Goal: Task Accomplishment & Management: Manage account settings

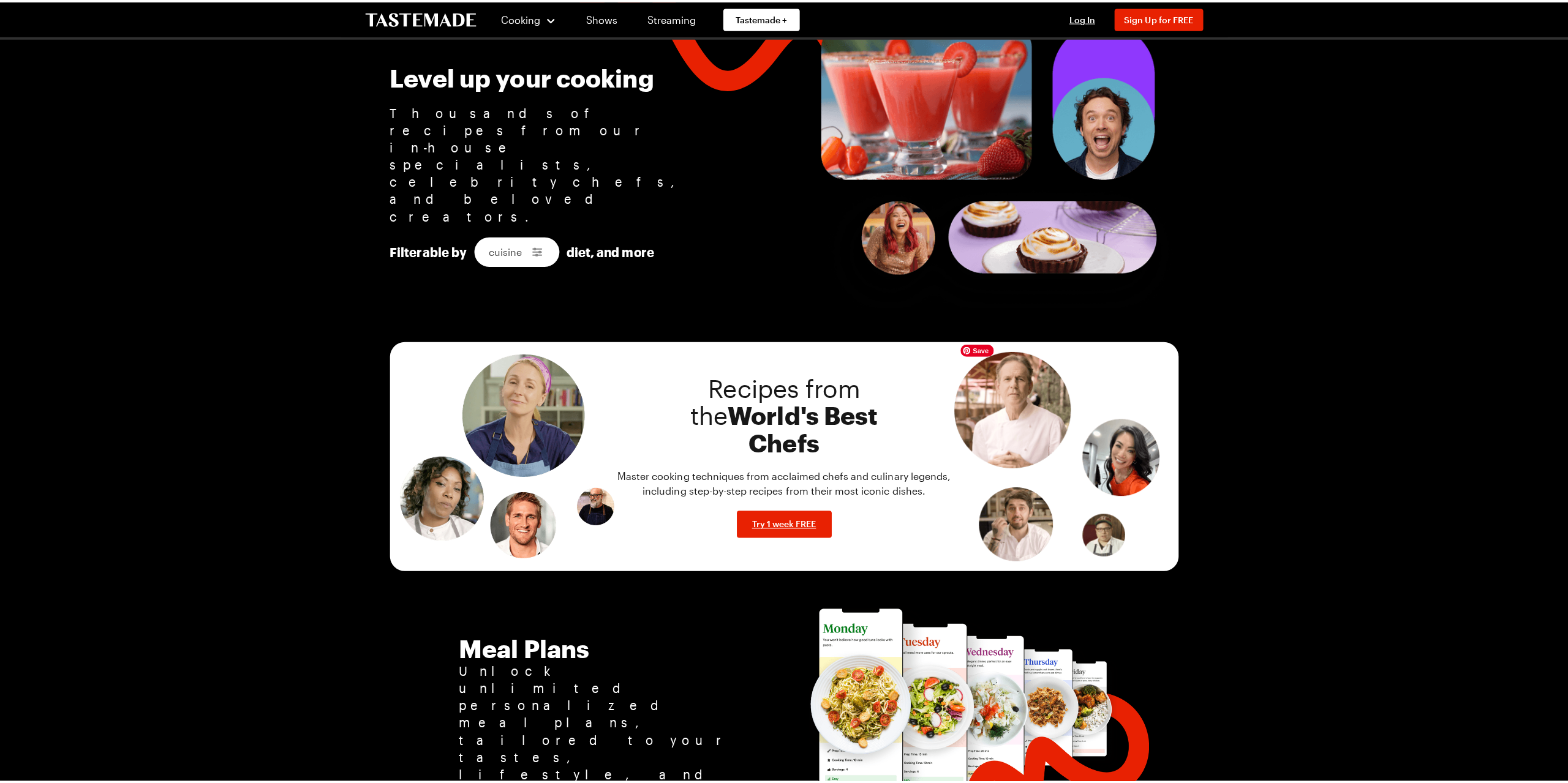
scroll to position [845, 0]
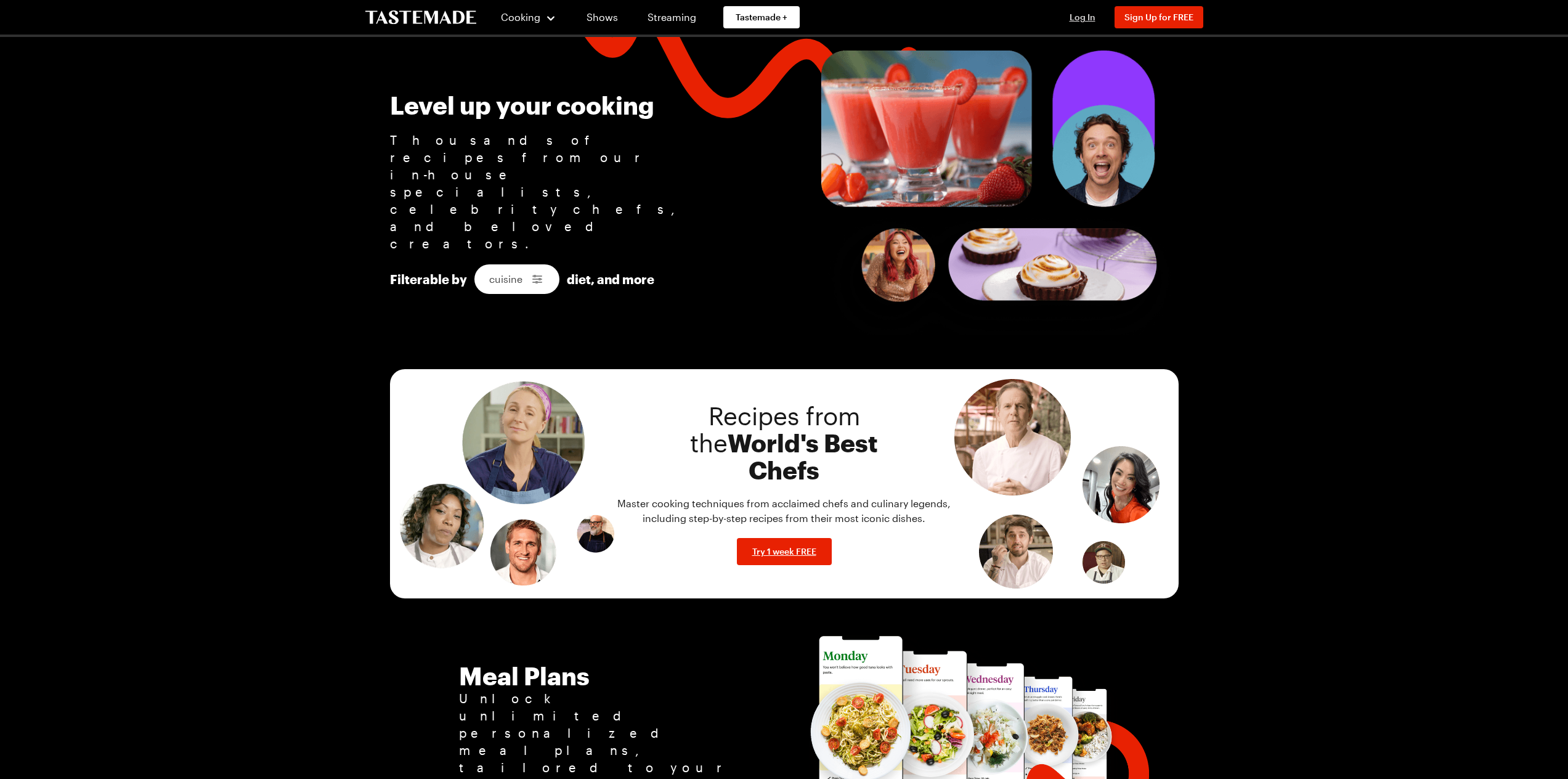
click at [1093, 15] on span "Log In" at bounding box center [1082, 17] width 26 height 11
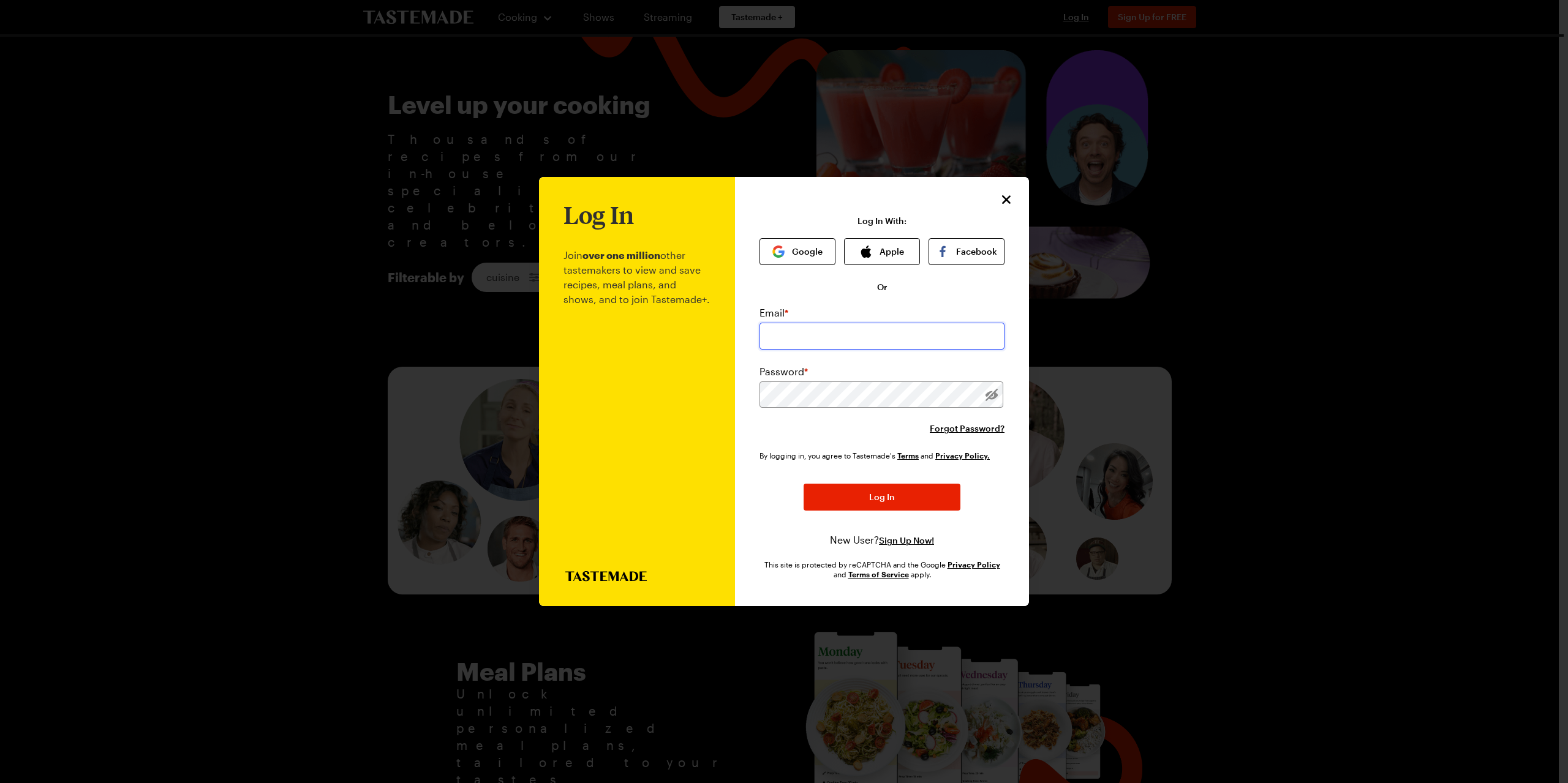
click at [860, 335] on input "email" at bounding box center [881, 336] width 245 height 27
click at [857, 335] on input "email" at bounding box center [881, 336] width 245 height 27
type input "[PERSON_NAME][EMAIL_ADDRESS][DOMAIN_NAME]"
click at [968, 427] on span "Forgot Password?" at bounding box center [967, 429] width 75 height 12
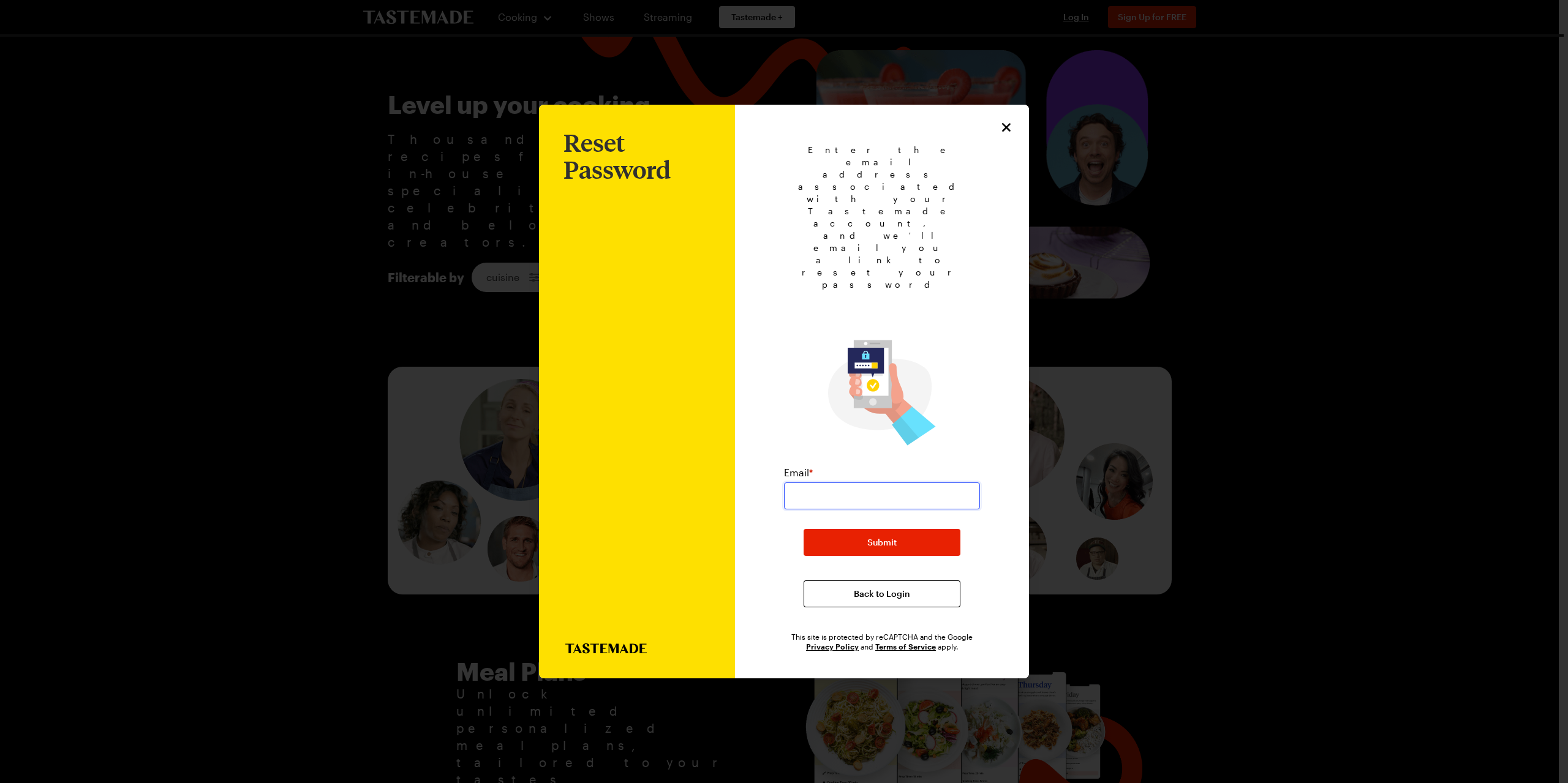
click at [851, 483] on input "email" at bounding box center [882, 496] width 196 height 27
type input "[PERSON_NAME][EMAIL_ADDRESS][DOMAIN_NAME]"
click at [884, 537] on span "Submit" at bounding box center [881, 543] width 29 height 12
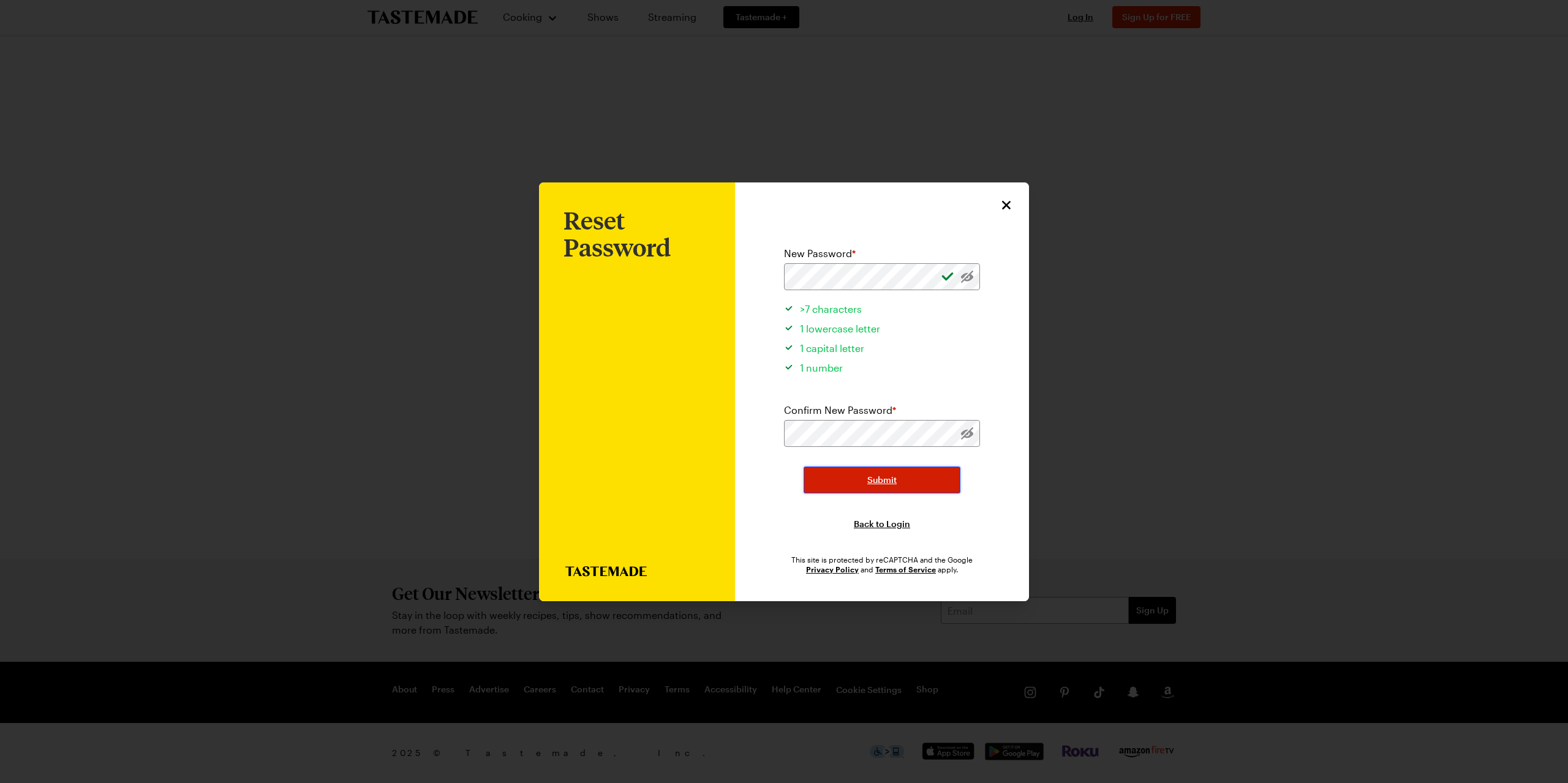
click at [896, 470] on button "Submit" at bounding box center [881, 480] width 157 height 27
click at [845, 473] on button "Submit" at bounding box center [881, 480] width 157 height 27
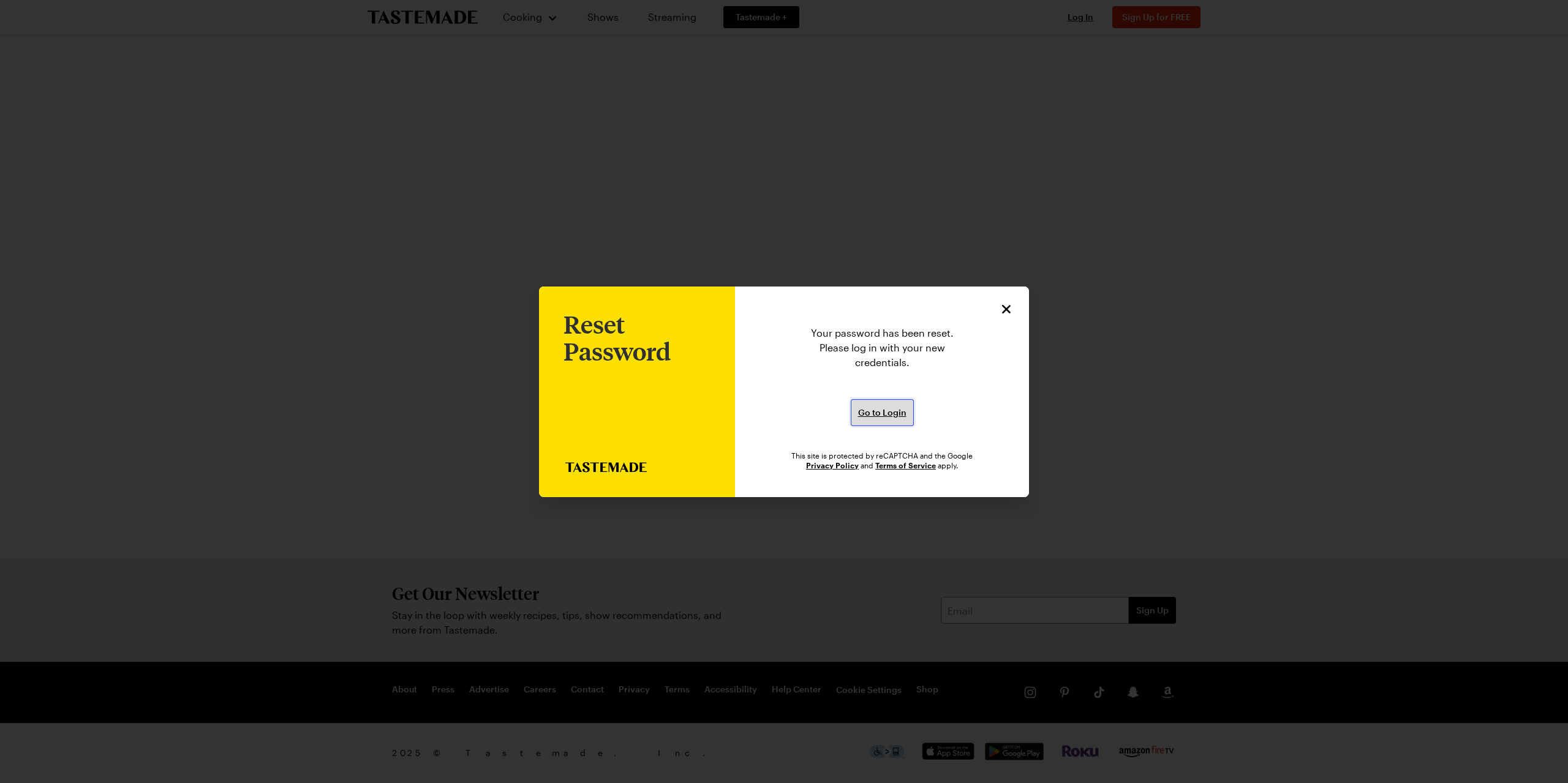
click at [881, 413] on span "Go to Login" at bounding box center [882, 412] width 49 height 12
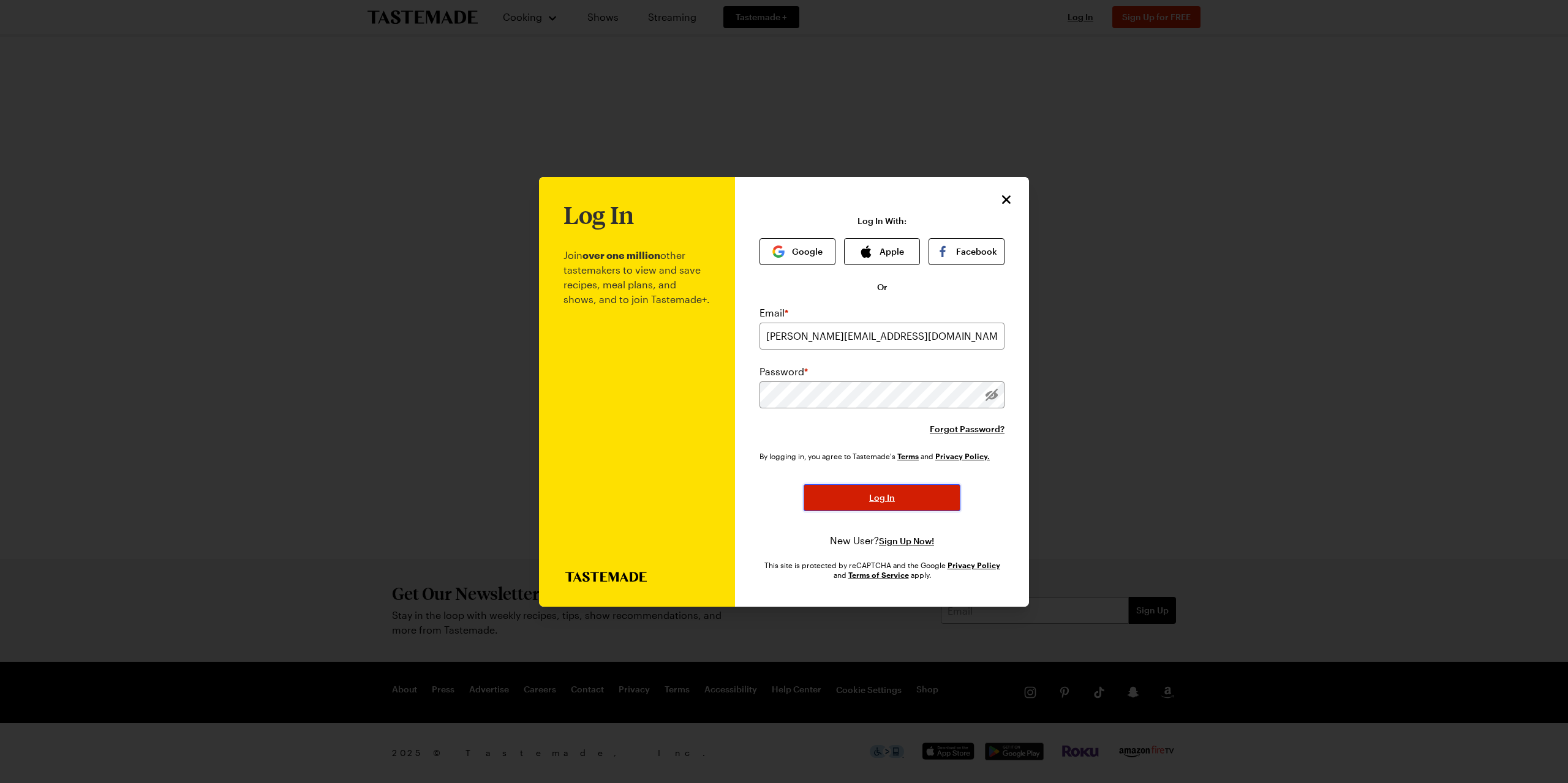
click at [904, 495] on button "Log In" at bounding box center [881, 498] width 157 height 27
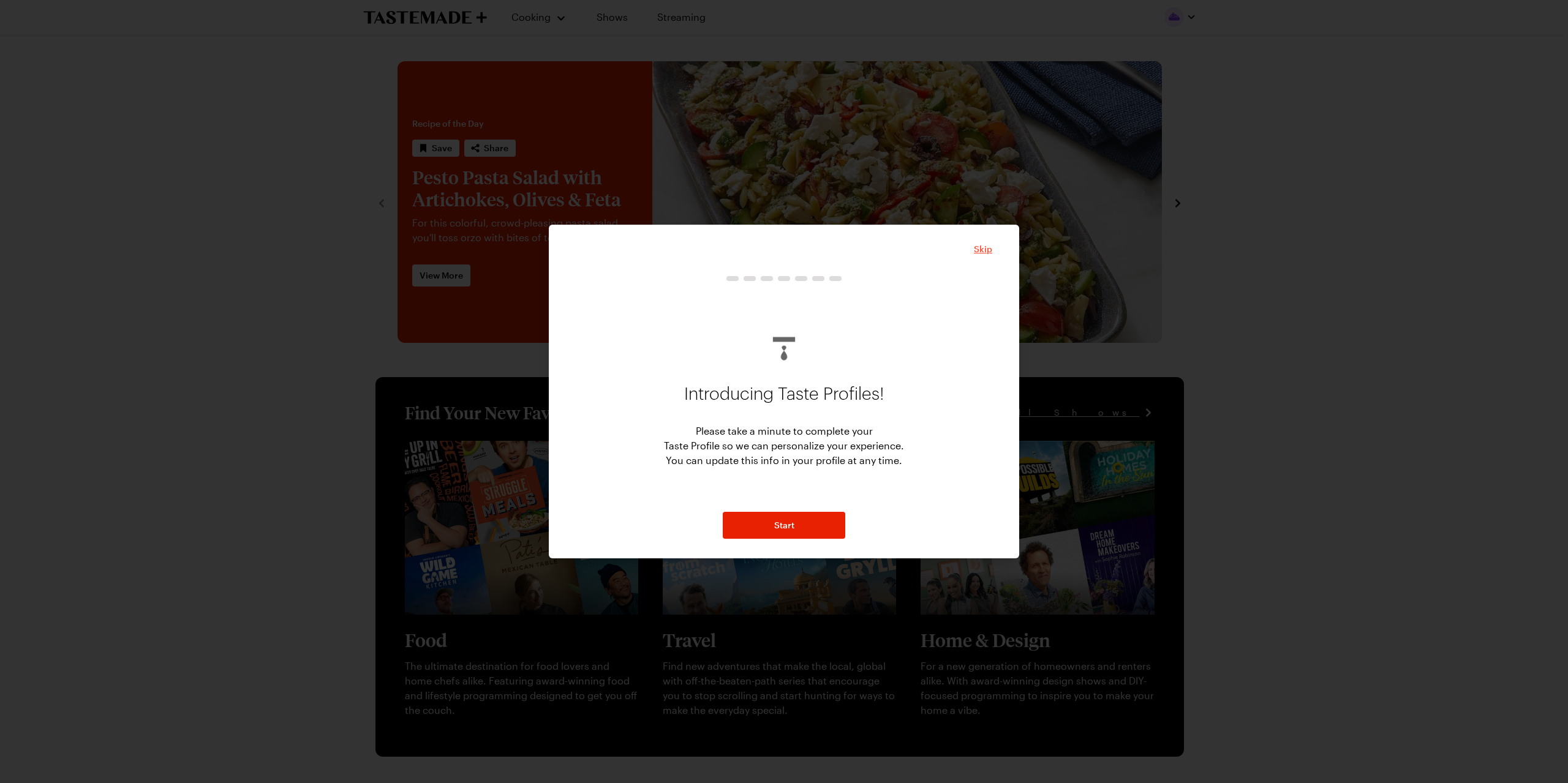
click at [982, 251] on span "Skip" at bounding box center [983, 249] width 19 height 12
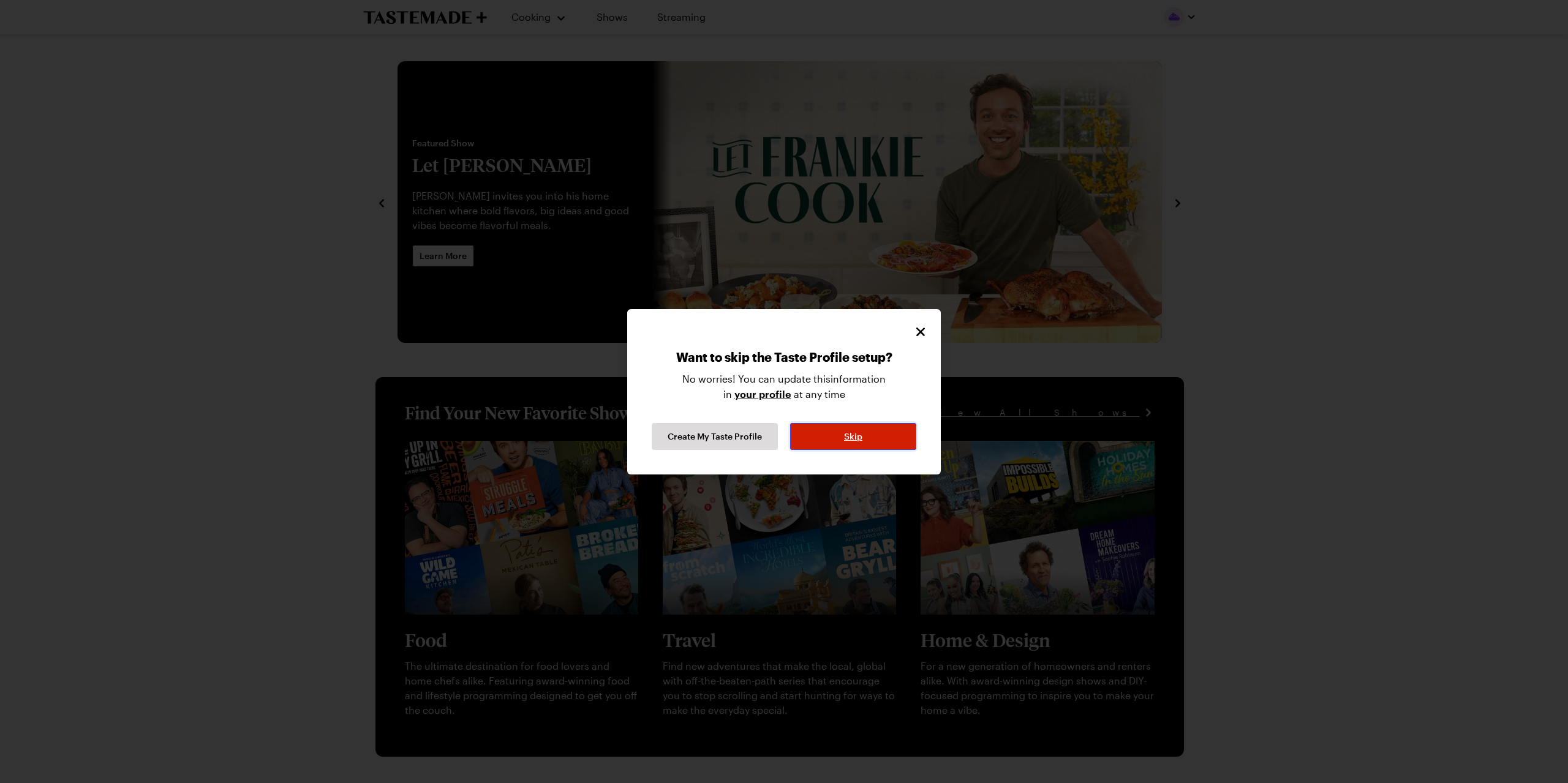
click at [860, 435] on span "Skip" at bounding box center [853, 436] width 19 height 12
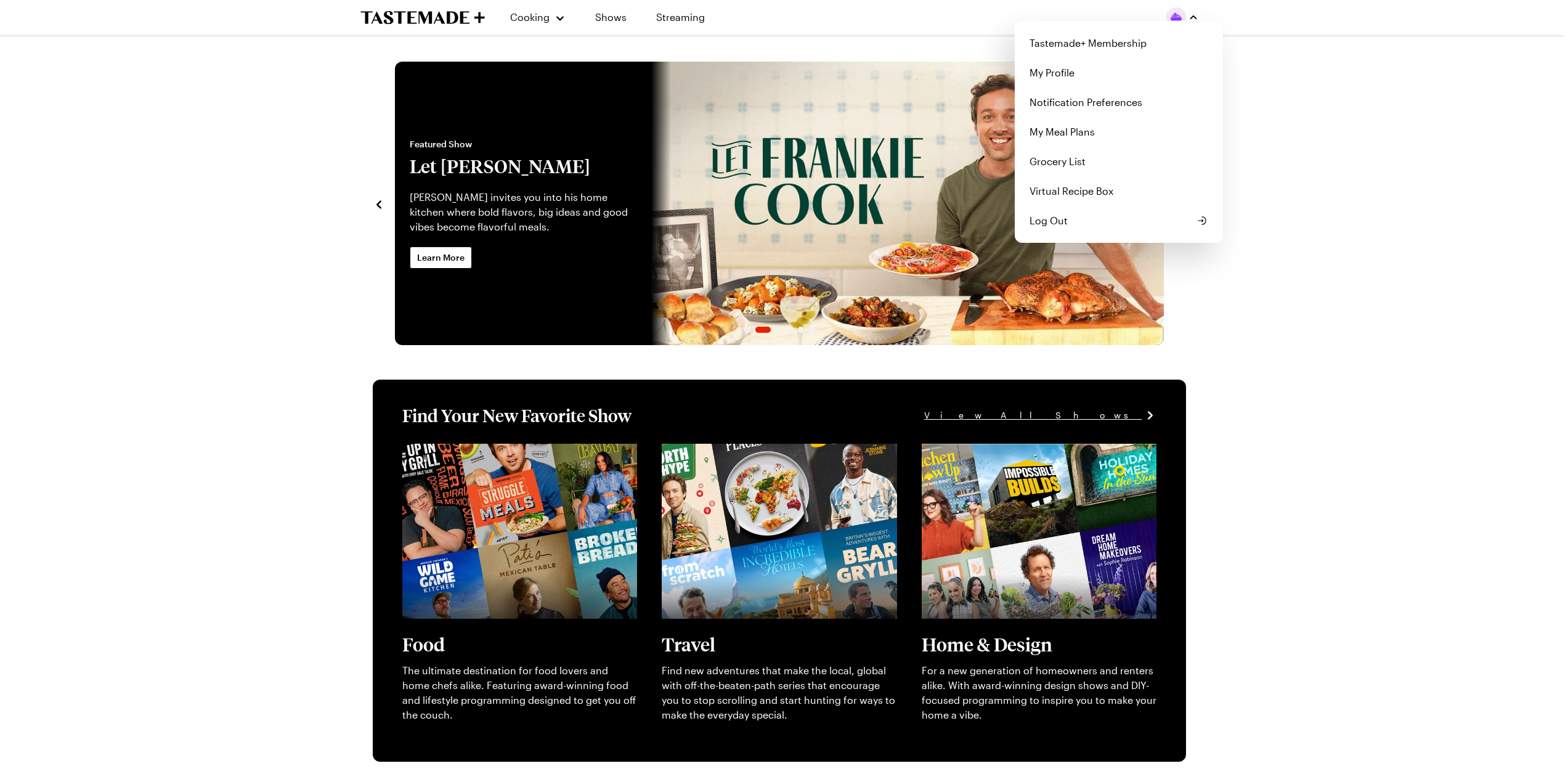
click at [1186, 20] on img "button" at bounding box center [1176, 17] width 20 height 20
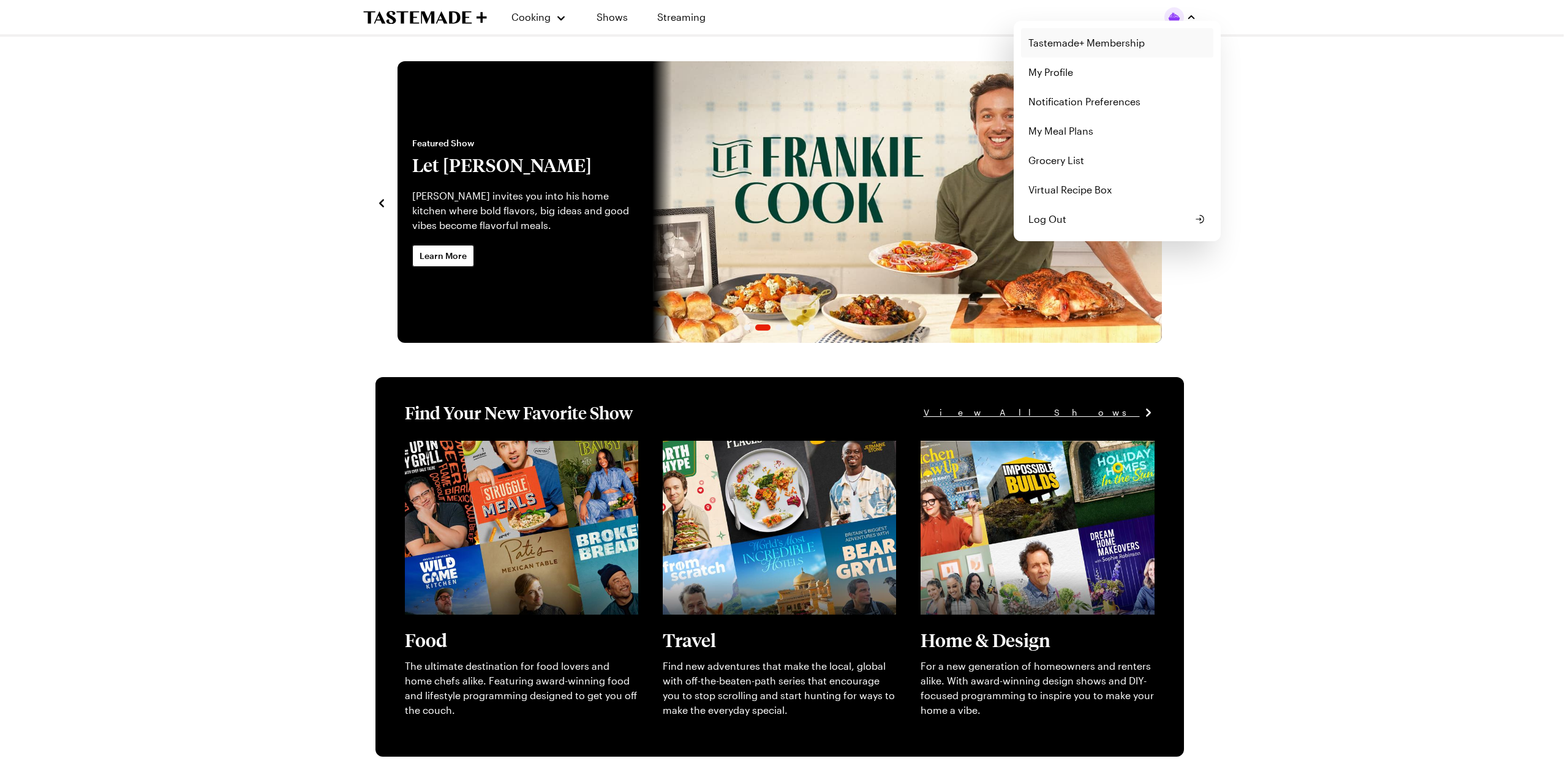
click at [1075, 42] on link "Tastemade+ Membership" at bounding box center [1117, 43] width 192 height 29
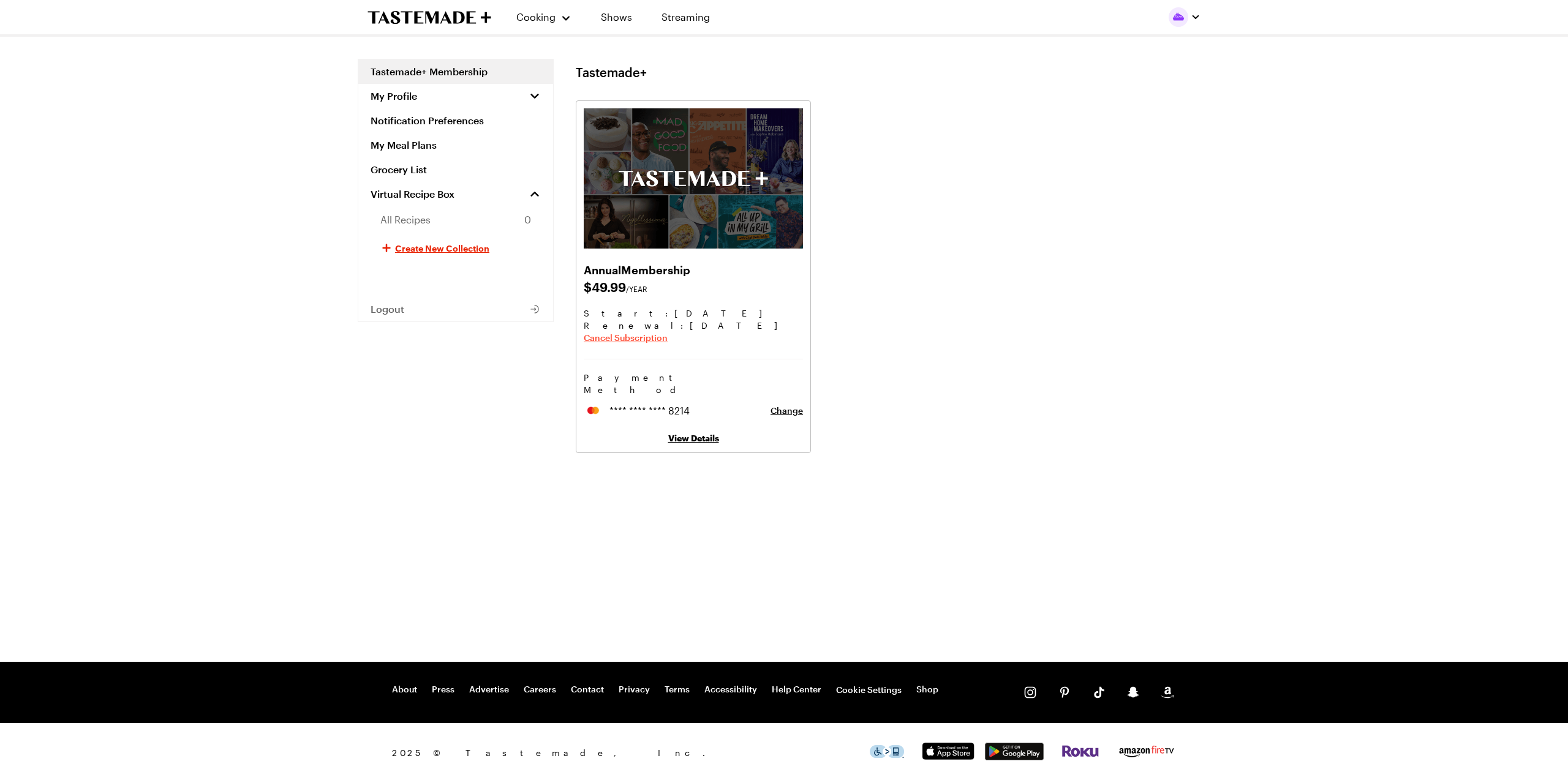
click at [655, 339] on span "Cancel Subscription" at bounding box center [626, 338] width 84 height 12
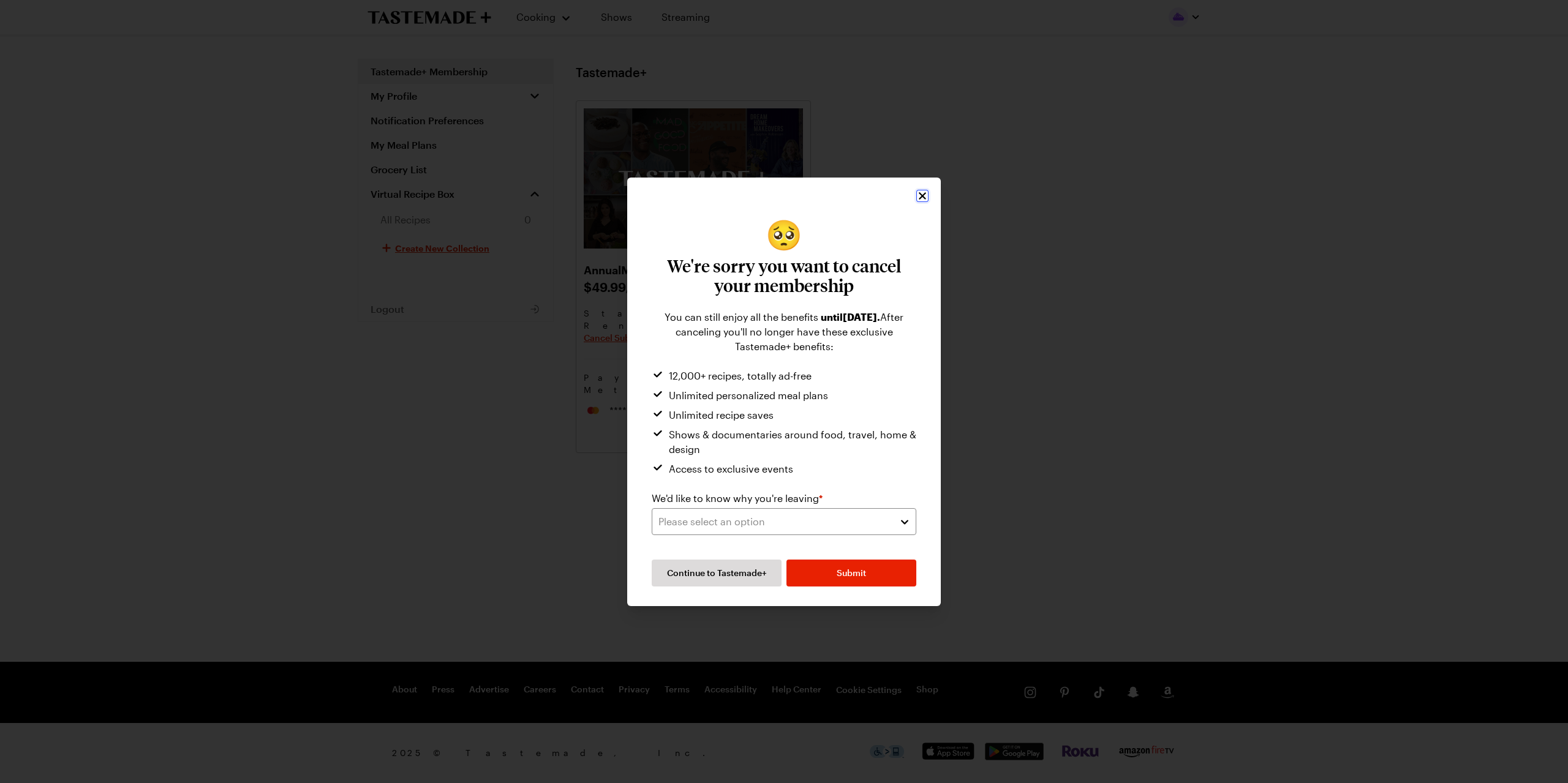
click at [919, 196] on icon "Close" at bounding box center [923, 196] width 12 height 12
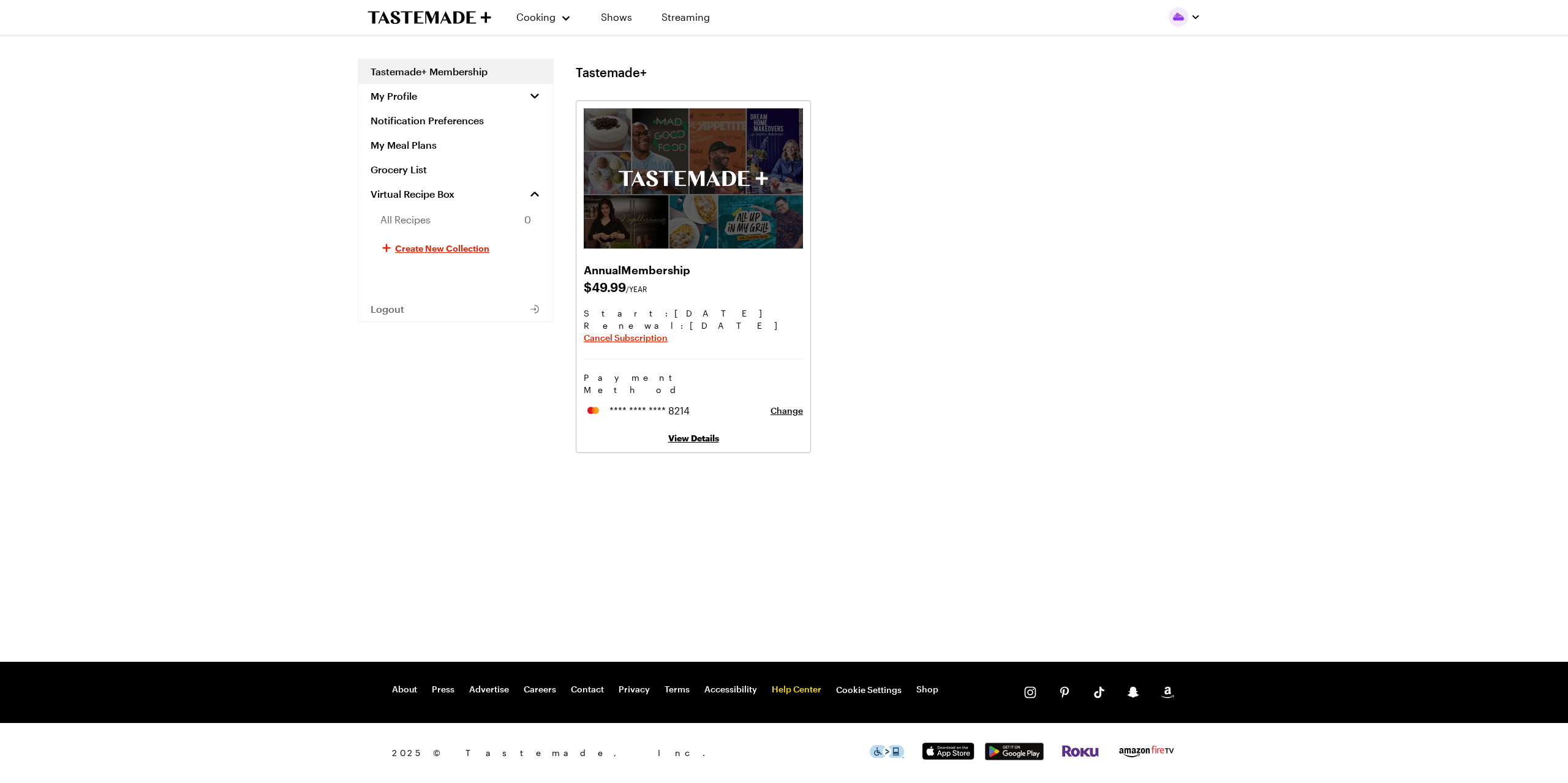
click at [784, 692] on link "Help Center" at bounding box center [797, 690] width 49 height 12
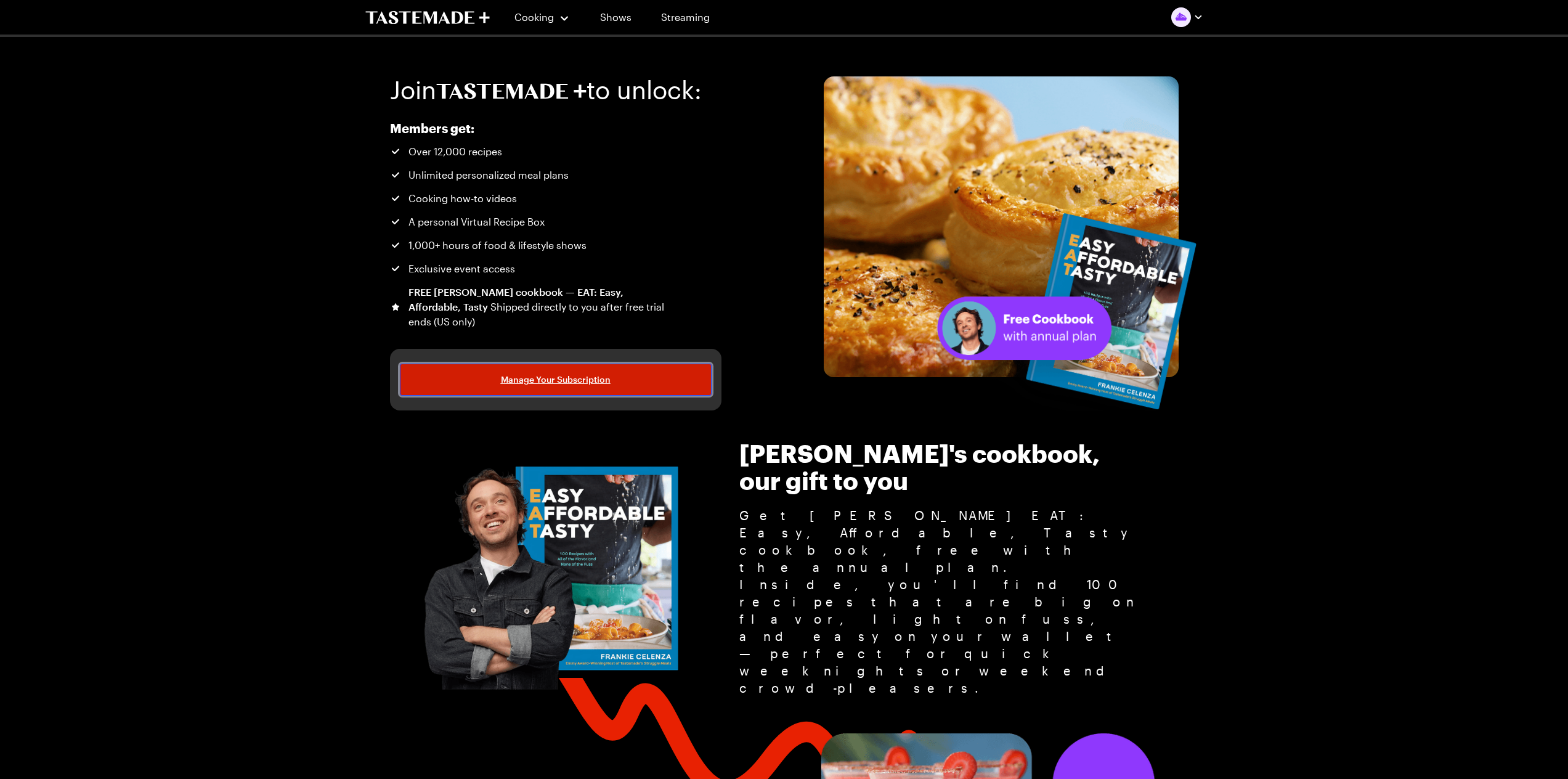
click at [562, 375] on span "Manage Your Subscription" at bounding box center [556, 380] width 110 height 12
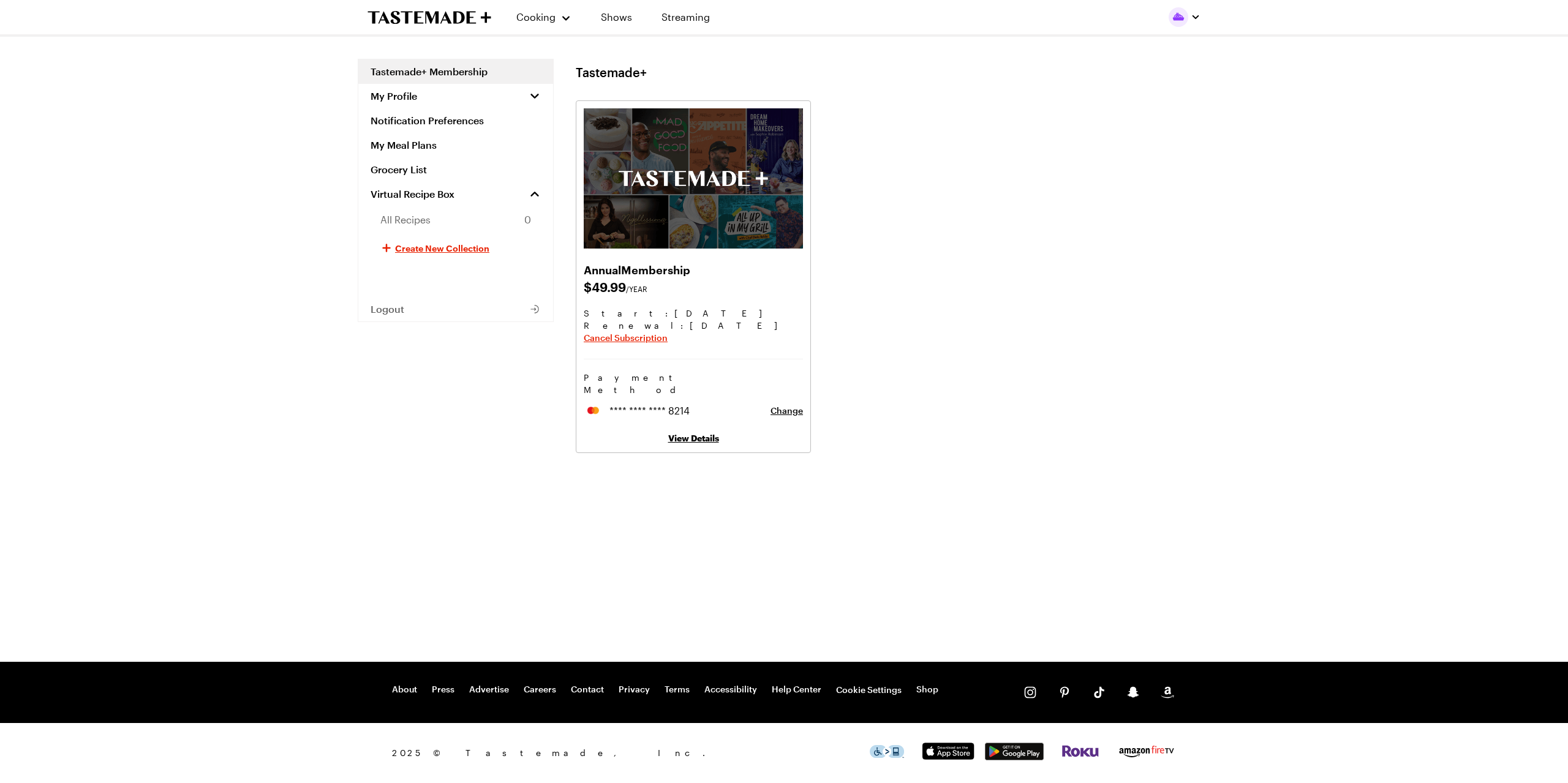
click at [705, 433] on link "View Details" at bounding box center [694, 438] width 51 height 10
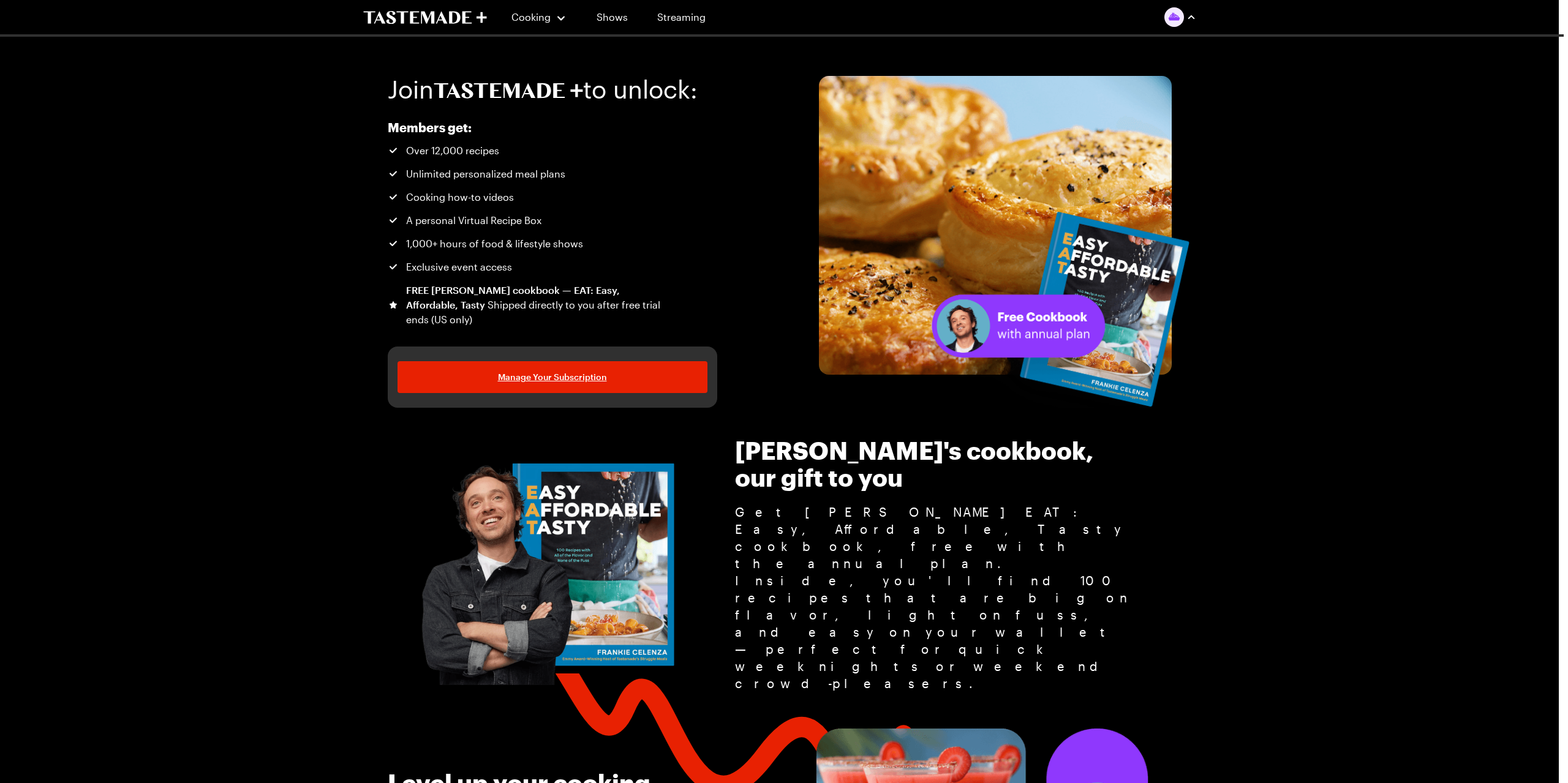
click at [1173, 17] on img "button" at bounding box center [1174, 17] width 19 height 19
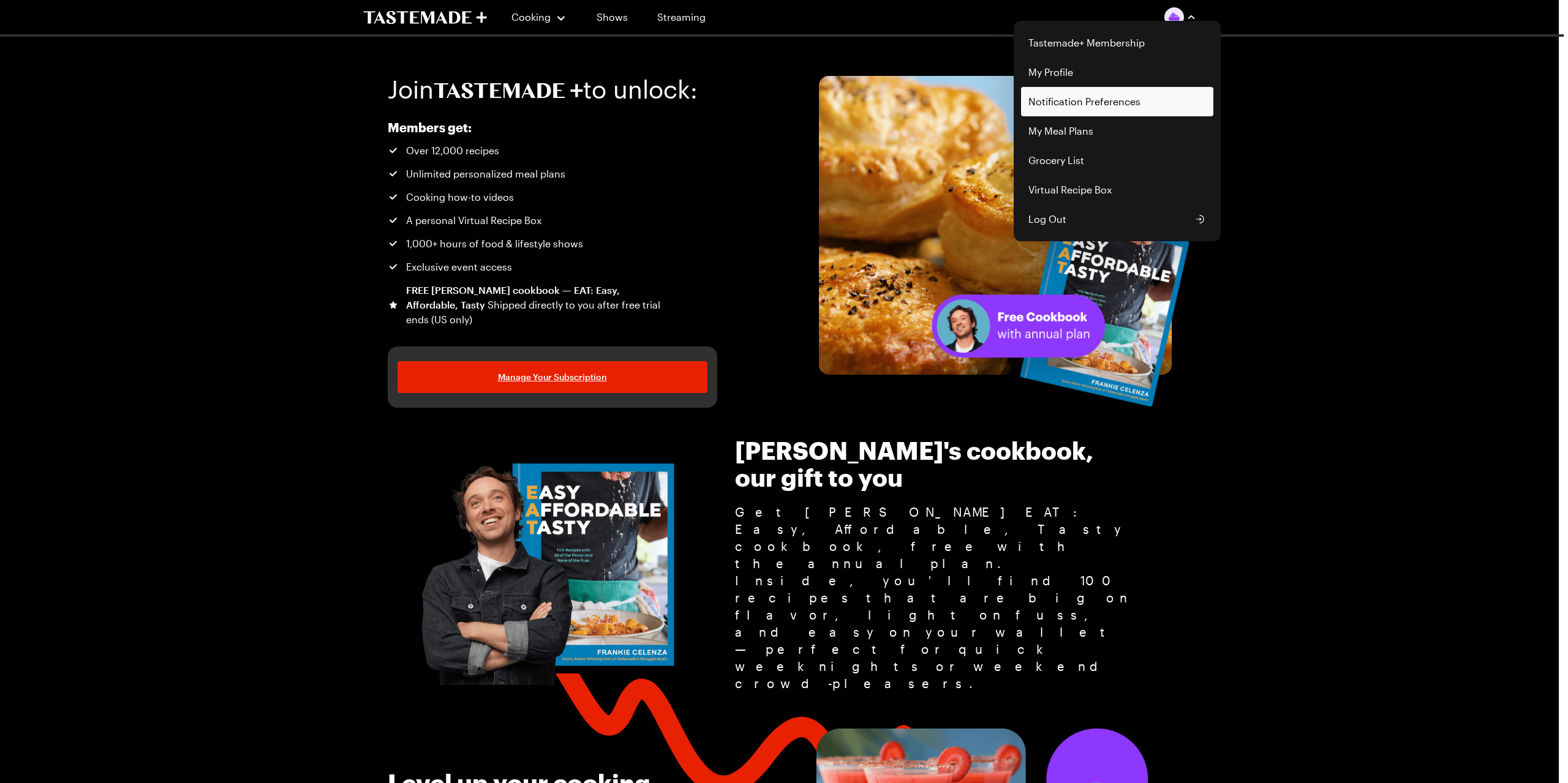
click at [1103, 100] on link "Notification Preferences" at bounding box center [1117, 101] width 192 height 29
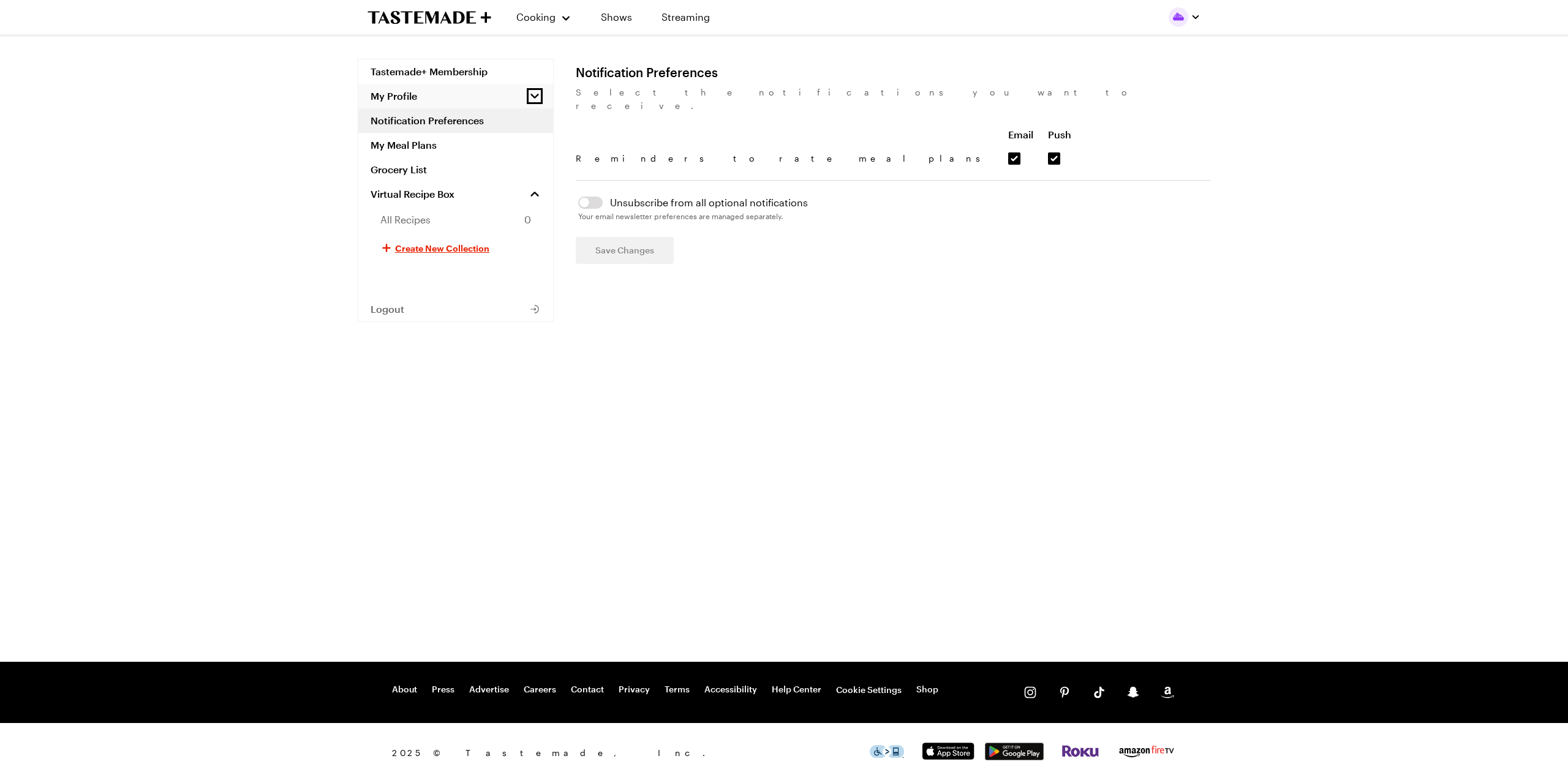
click at [529, 100] on icon "button" at bounding box center [535, 96] width 12 height 12
click at [434, 122] on span "personal profile" at bounding box center [416, 122] width 71 height 15
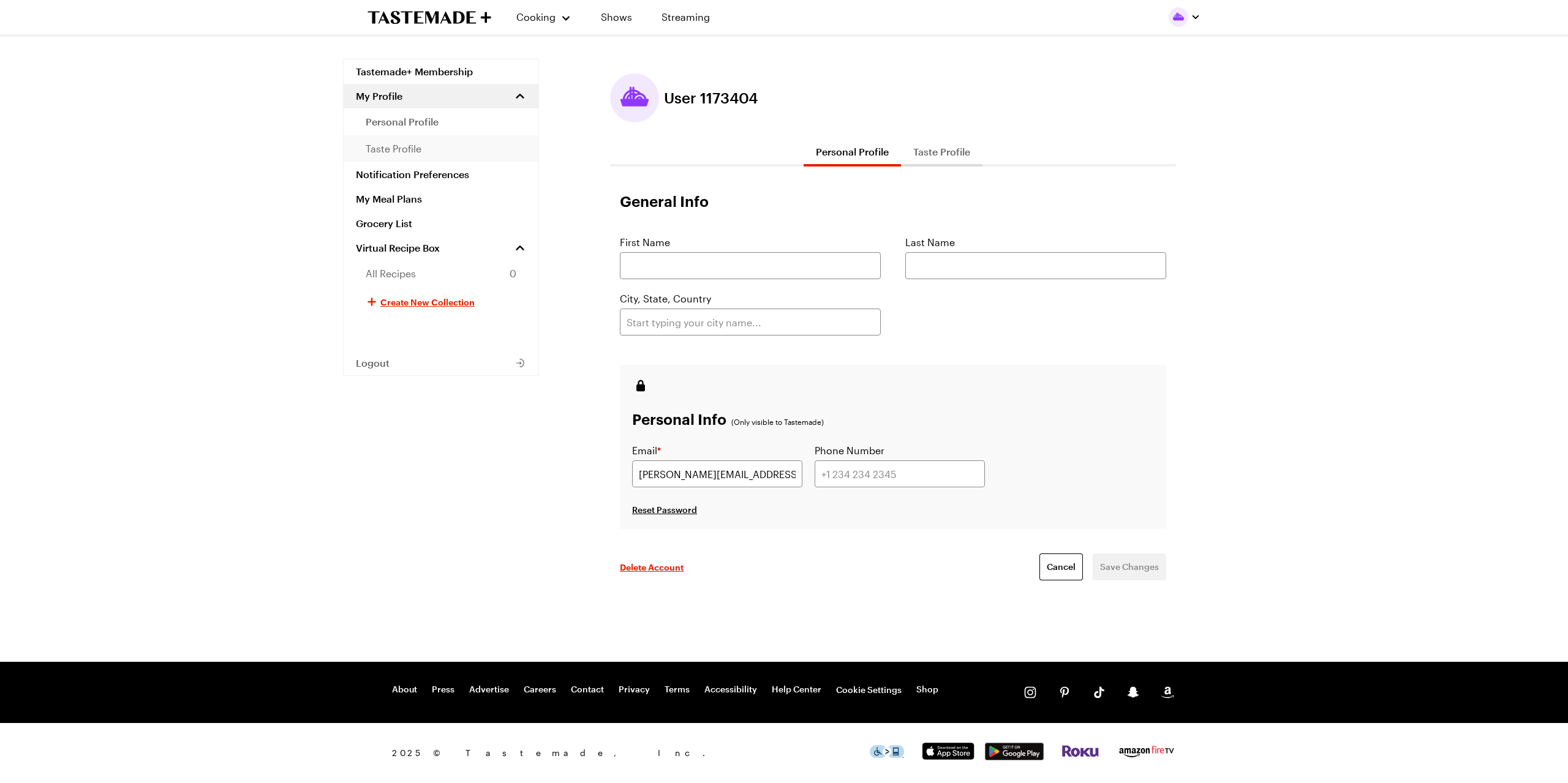
click at [425, 146] on link "taste profile" at bounding box center [441, 149] width 195 height 27
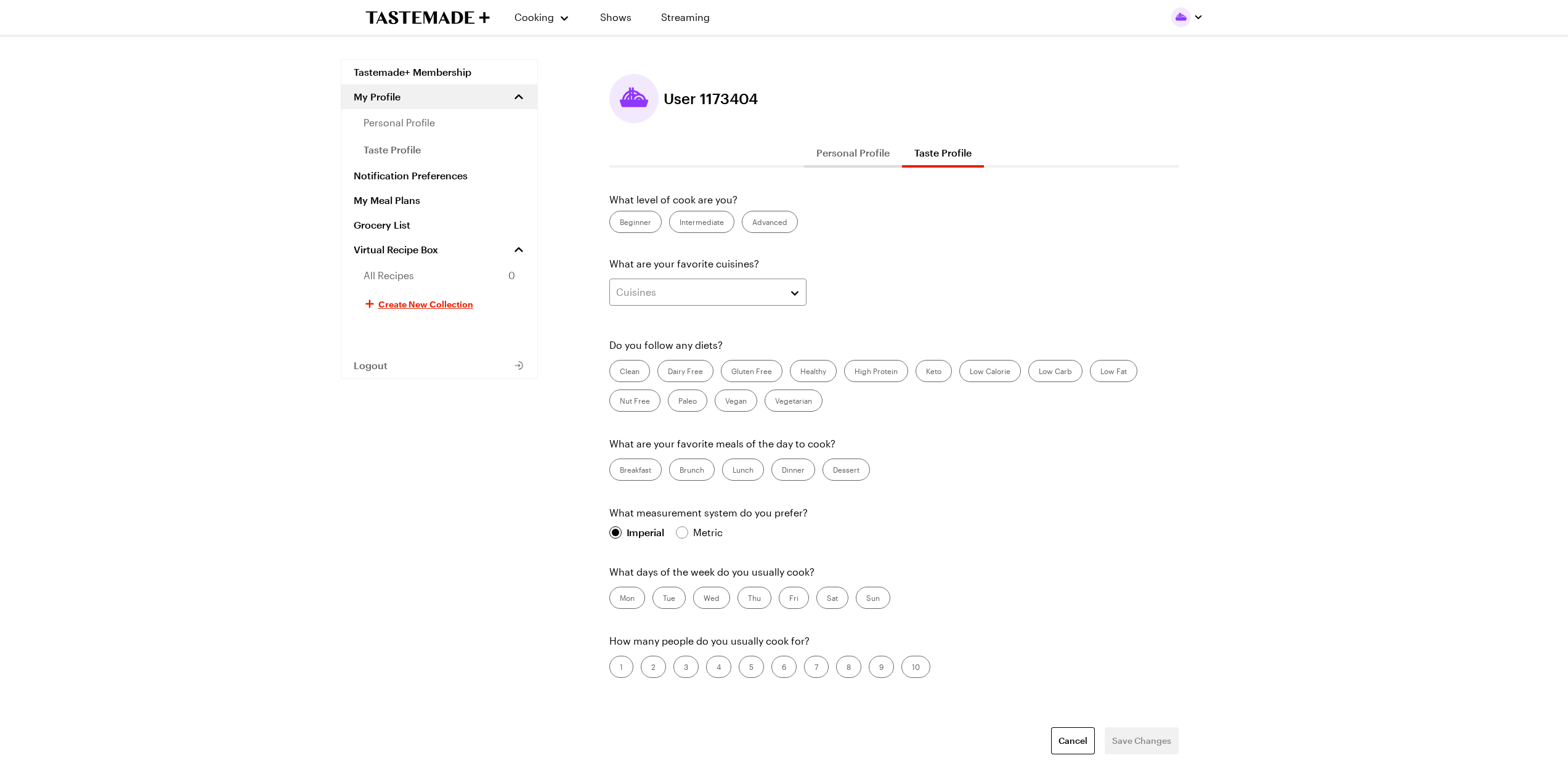
click at [864, 155] on button "Personal Profile" at bounding box center [853, 152] width 98 height 29
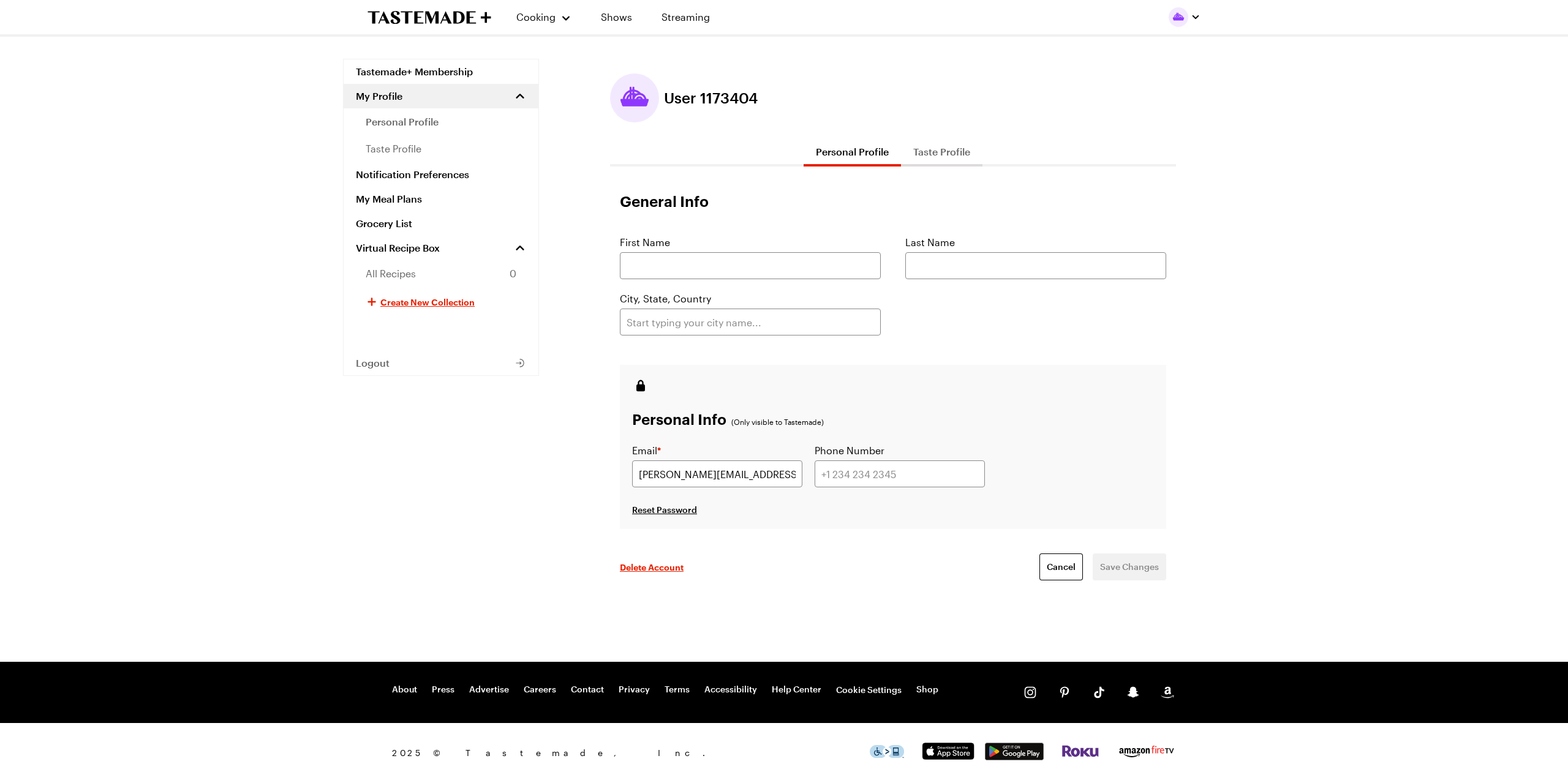
click at [410, 97] on button "My Profile" at bounding box center [441, 96] width 195 height 25
click at [404, 127] on link "Notification Preferences" at bounding box center [441, 121] width 195 height 25
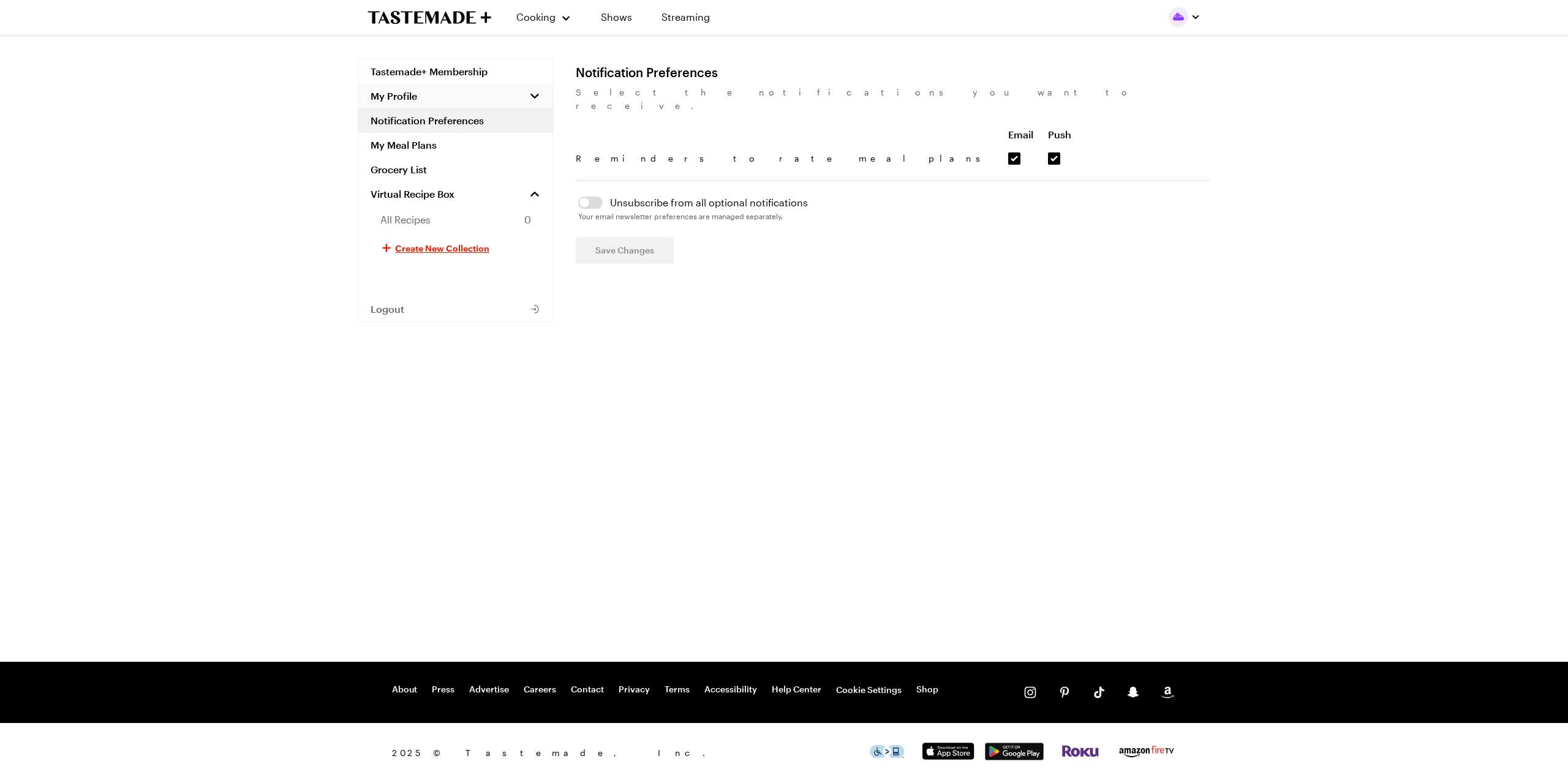
click at [407, 91] on span "My Profile" at bounding box center [394, 96] width 46 height 12
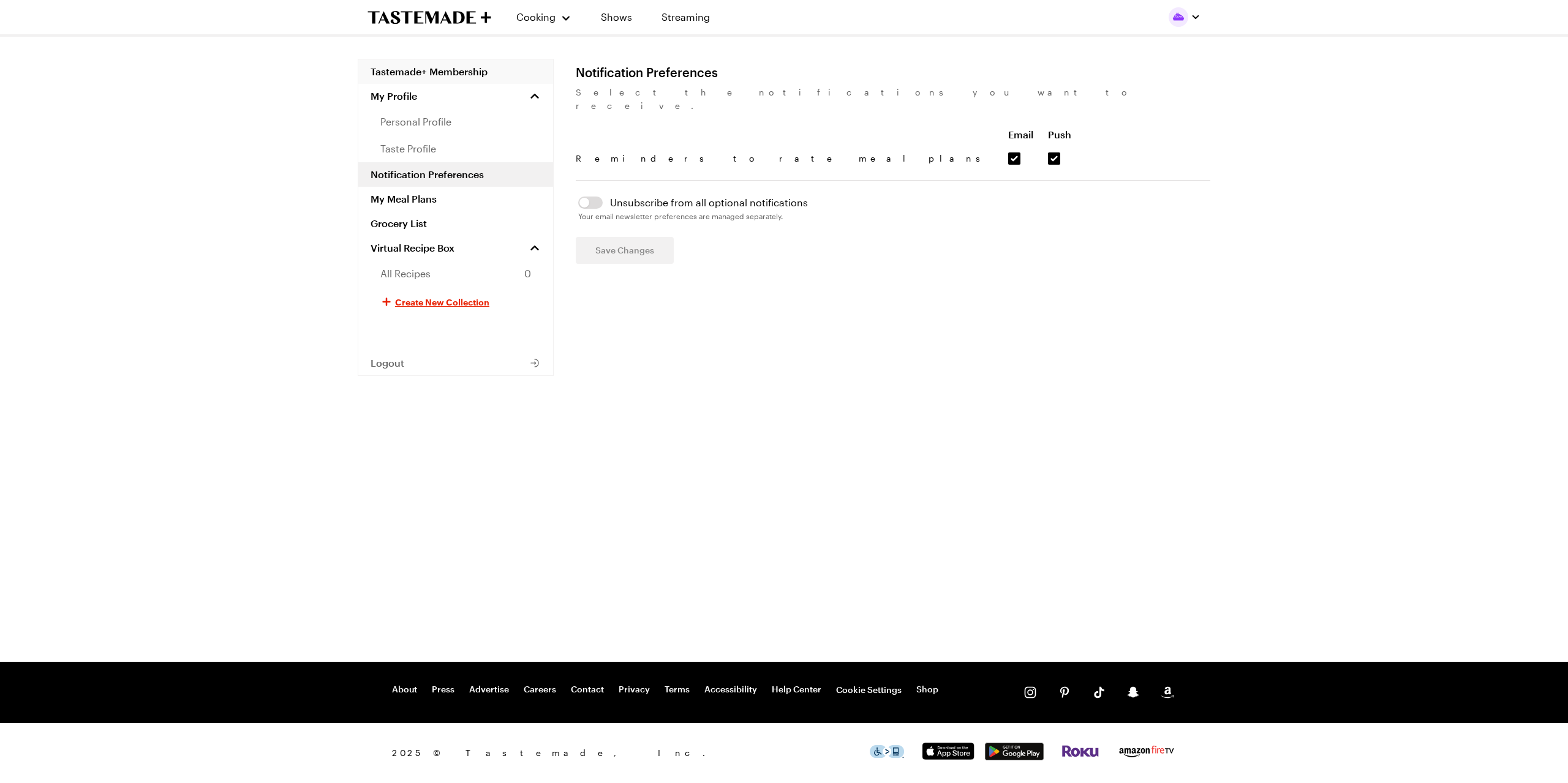
click at [465, 69] on link "Tastemade+ Membership" at bounding box center [456, 71] width 195 height 25
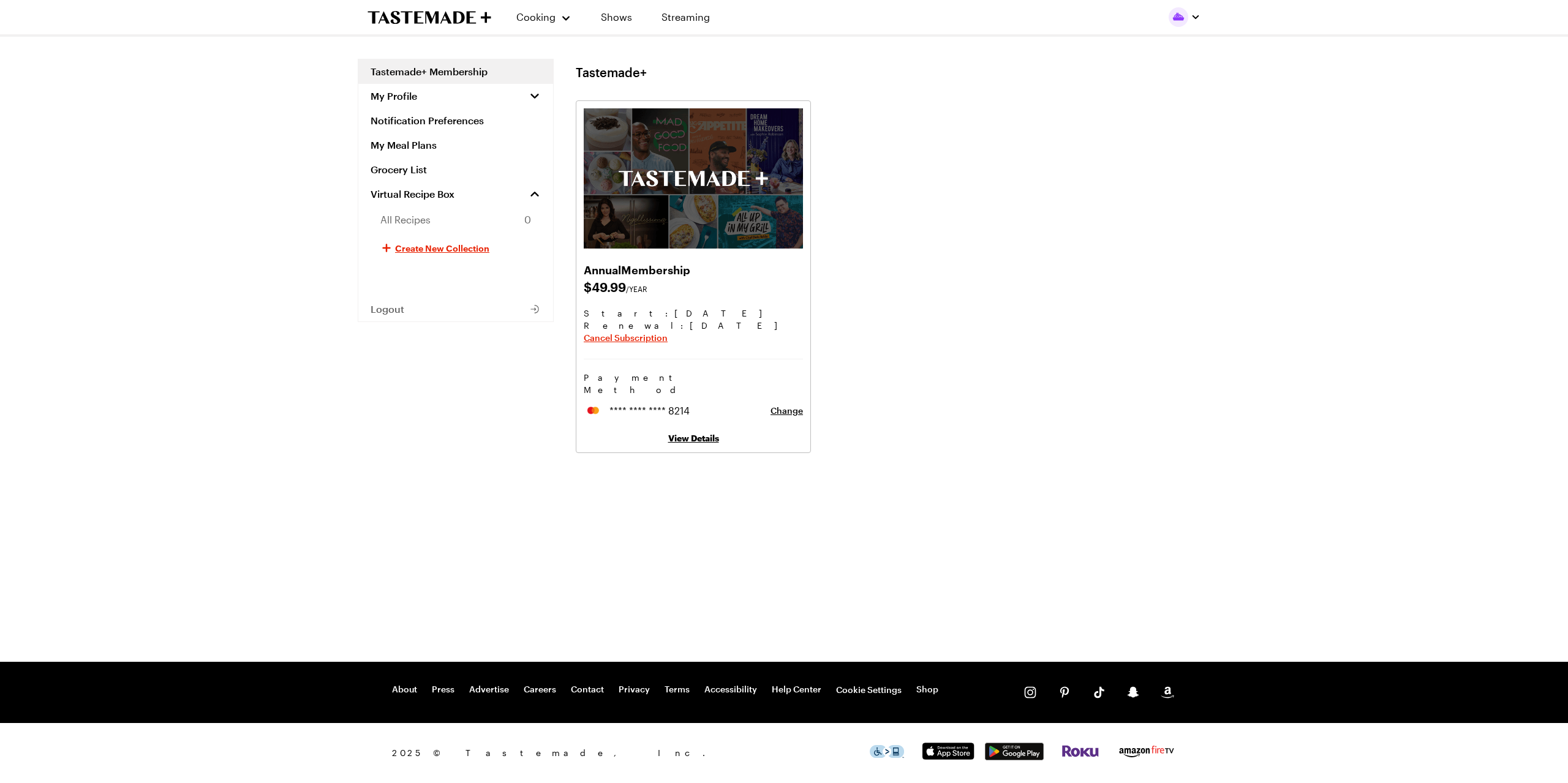
drag, startPoint x: 1459, startPoint y: 0, endPoint x: 1127, endPoint y: 130, distance: 356.5
click at [1127, 130] on div "Annual Membership $ 49.99 /YEAR Start: [DATE] Renewal : [DATE] Cancel Subscript…" at bounding box center [893, 276] width 635 height 353
click at [533, 101] on icon "button" at bounding box center [535, 96] width 12 height 12
click at [488, 175] on link "Notification Preferences" at bounding box center [456, 174] width 195 height 25
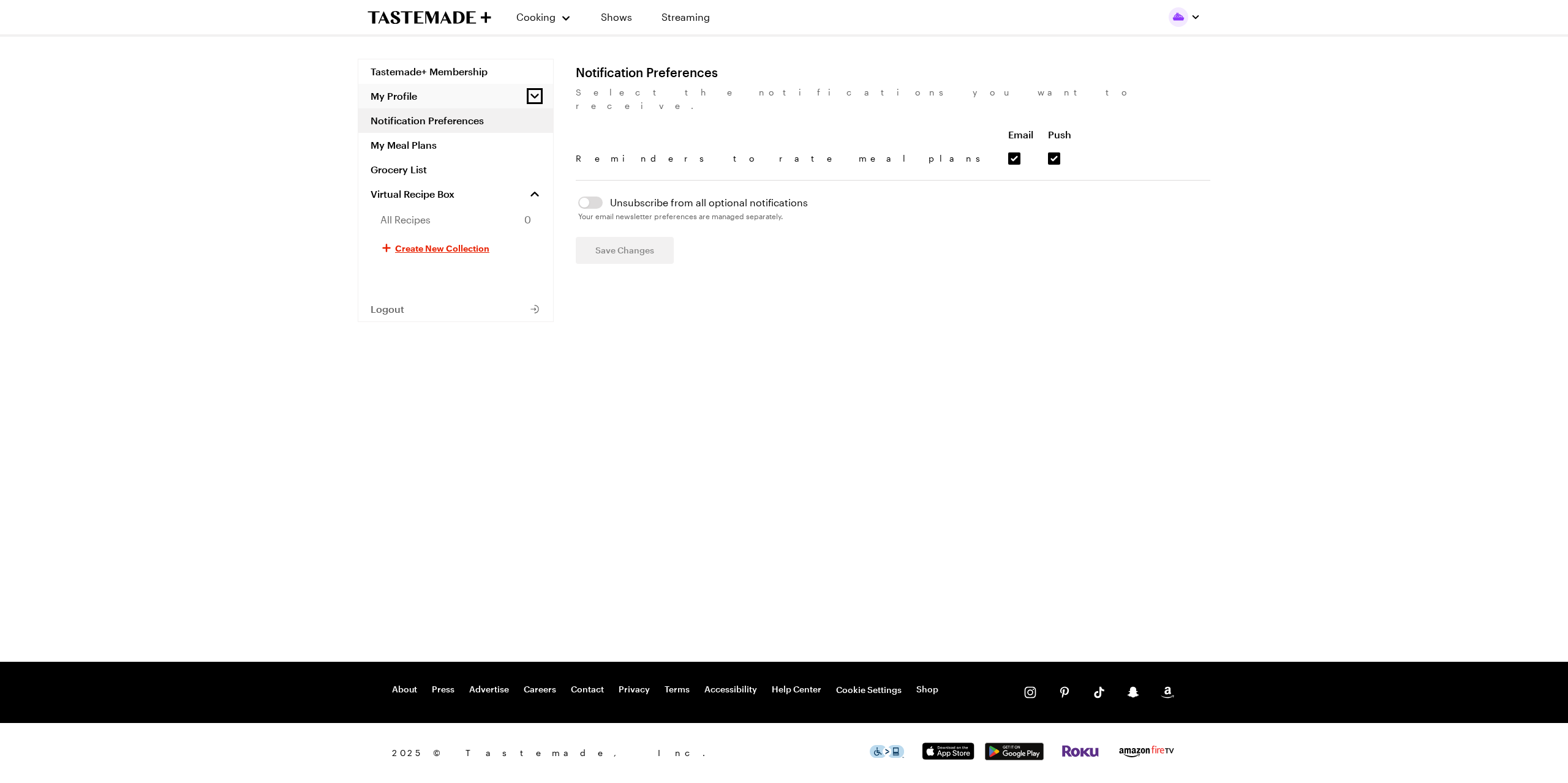
click at [535, 96] on icon "button" at bounding box center [535, 96] width 12 height 12
click at [471, 118] on link "personal profile" at bounding box center [456, 122] width 195 height 27
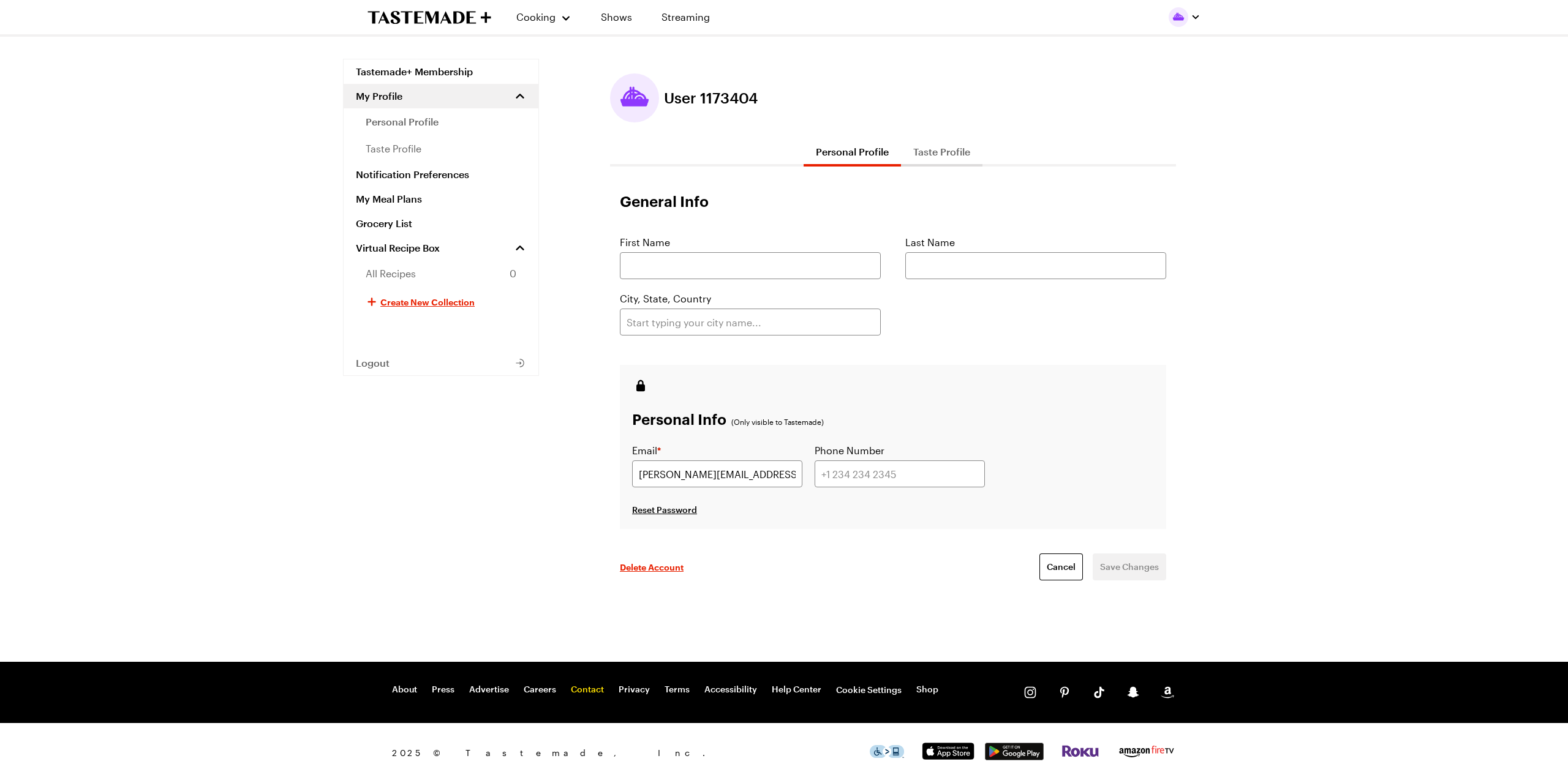
click at [596, 692] on link "Contact" at bounding box center [587, 690] width 33 height 12
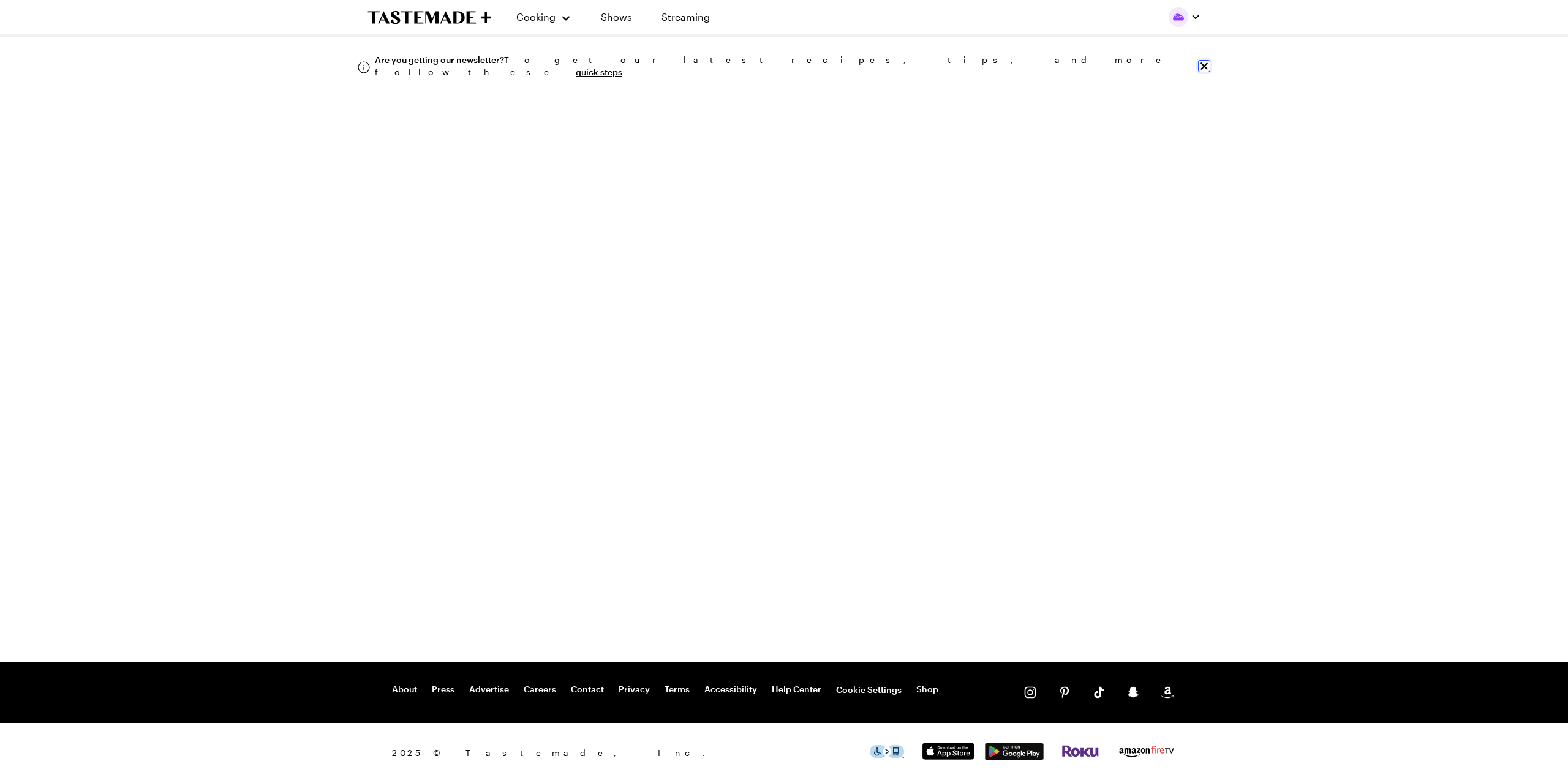
click at [1204, 62] on icon "Close info alert" at bounding box center [1205, 66] width 7 height 7
